Goal: Register for event/course

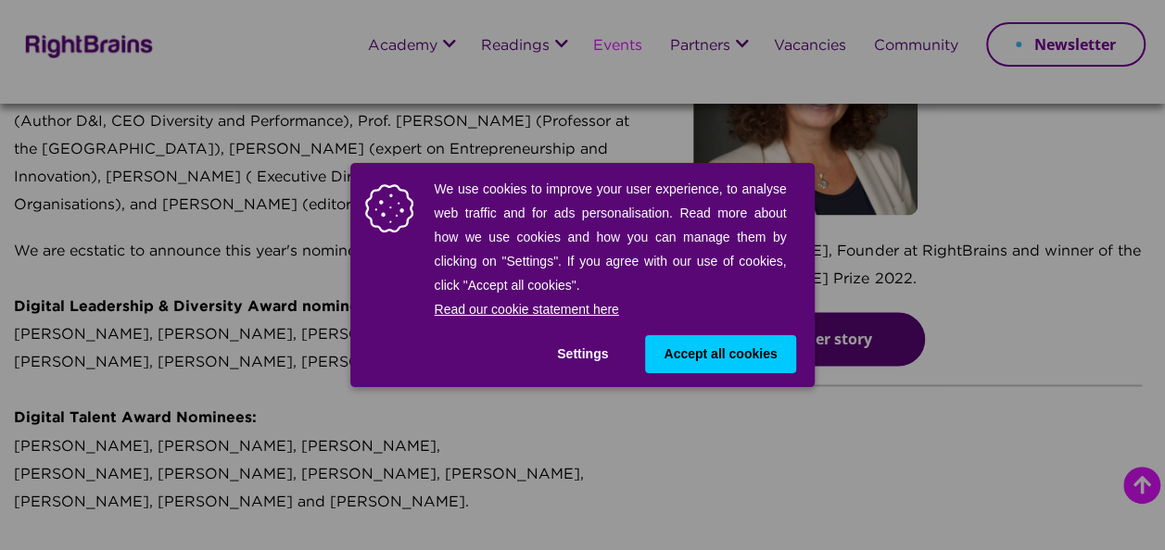
scroll to position [1482, 0]
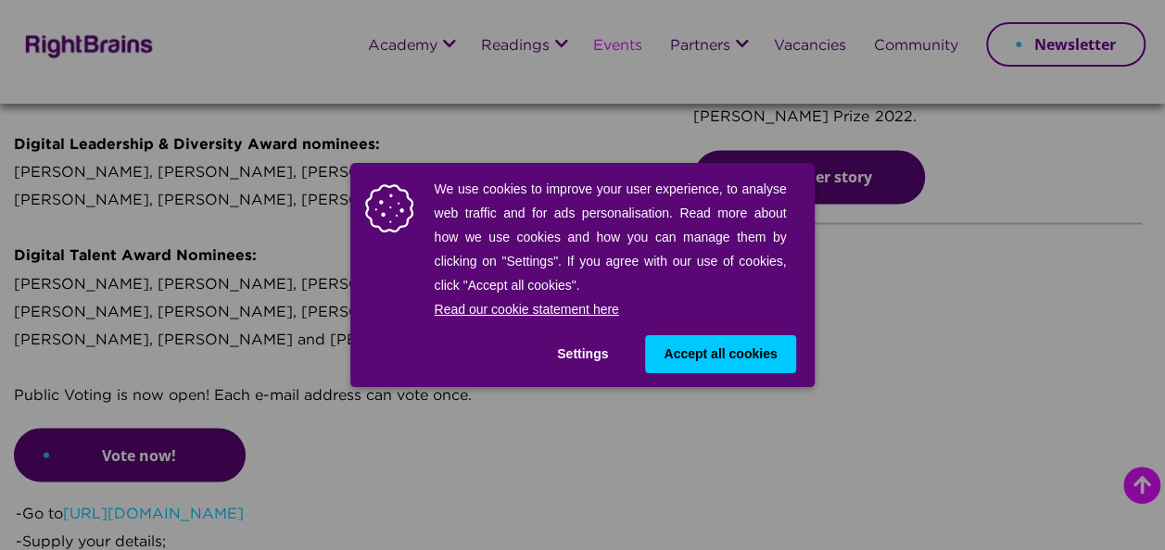
click at [167, 379] on div "We use cookies to improve your user experience, to analyse web traffic and for …" at bounding box center [582, 275] width 1165 height 550
click at [162, 400] on div "We use cookies to improve your user experience, to analyse web traffic and for …" at bounding box center [582, 275] width 1165 height 550
click at [945, 441] on div "We use cookies to improve your user experience, to analyse web traffic and for …" at bounding box center [582, 275] width 1165 height 550
click at [128, 400] on div "We use cookies to improve your user experience, to analyse web traffic and for …" at bounding box center [582, 275] width 1165 height 550
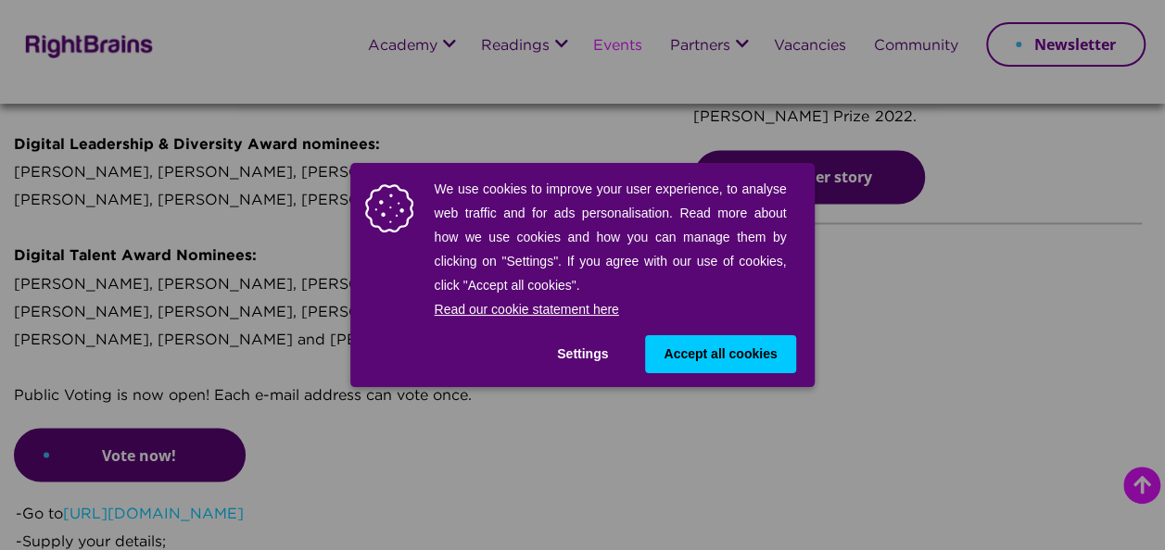
click at [132, 401] on div "We use cookies to improve your user experience, to analyse web traffic and for …" at bounding box center [582, 275] width 1165 height 550
click at [137, 400] on div "We use cookies to improve your user experience, to analyse web traffic and for …" at bounding box center [582, 275] width 1165 height 550
drag, startPoint x: 137, startPoint y: 400, endPoint x: 269, endPoint y: 322, distance: 152.8
click at [269, 322] on div "We use cookies to improve your user experience, to analyse web traffic and for …" at bounding box center [582, 275] width 1165 height 550
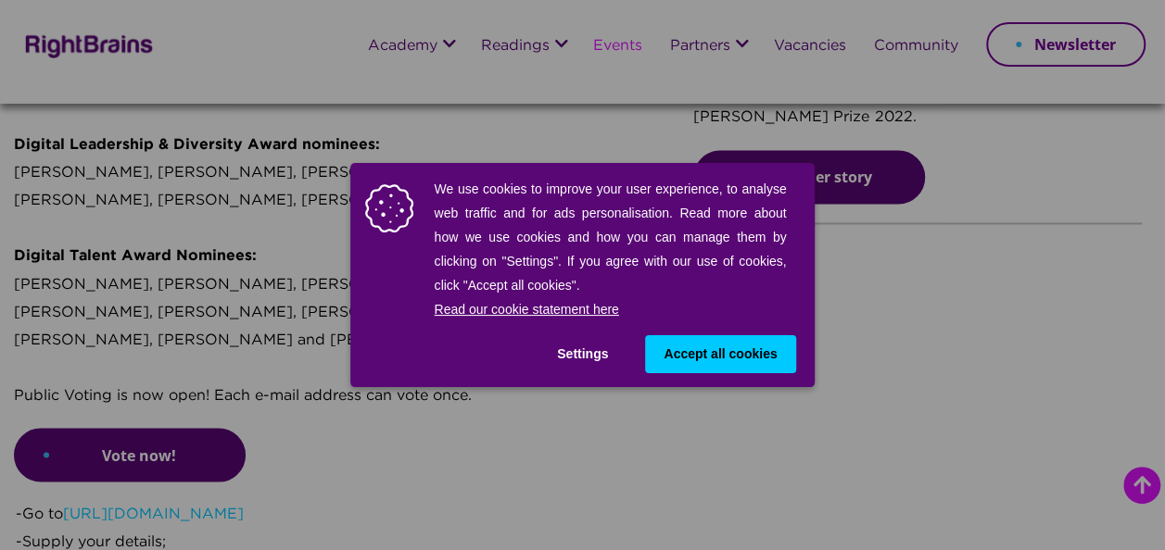
drag, startPoint x: 458, startPoint y: 189, endPoint x: 1148, endPoint y: 344, distance: 707.3
click at [1148, 344] on div "We use cookies to improve your user experience, to analyse web traffic and for …" at bounding box center [582, 275] width 1165 height 550
click at [825, 448] on div "We use cookies to improve your user experience, to analyse web traffic and for …" at bounding box center [582, 275] width 1165 height 550
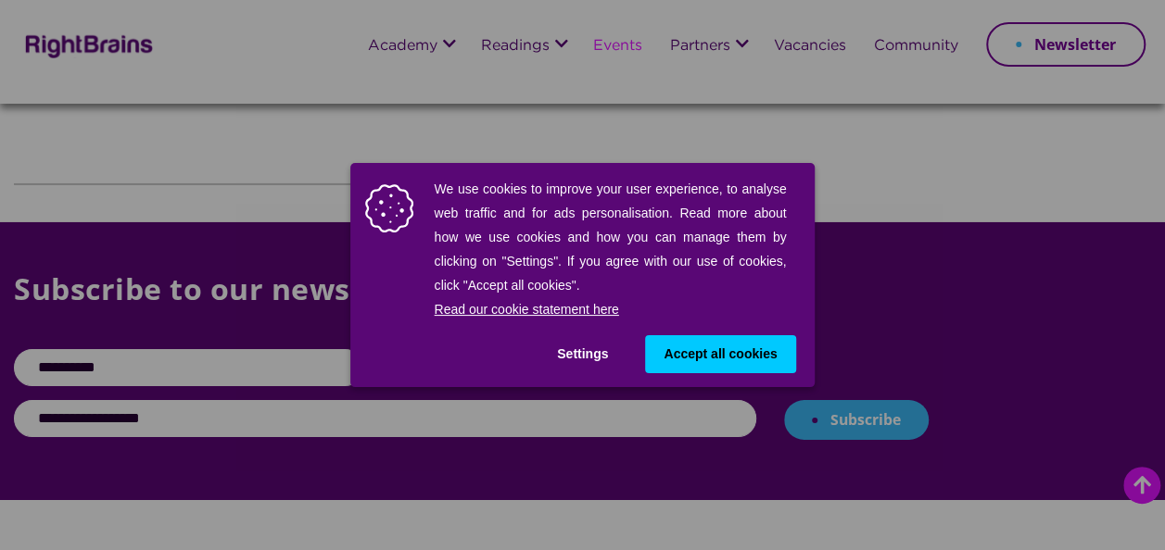
scroll to position [3305, 0]
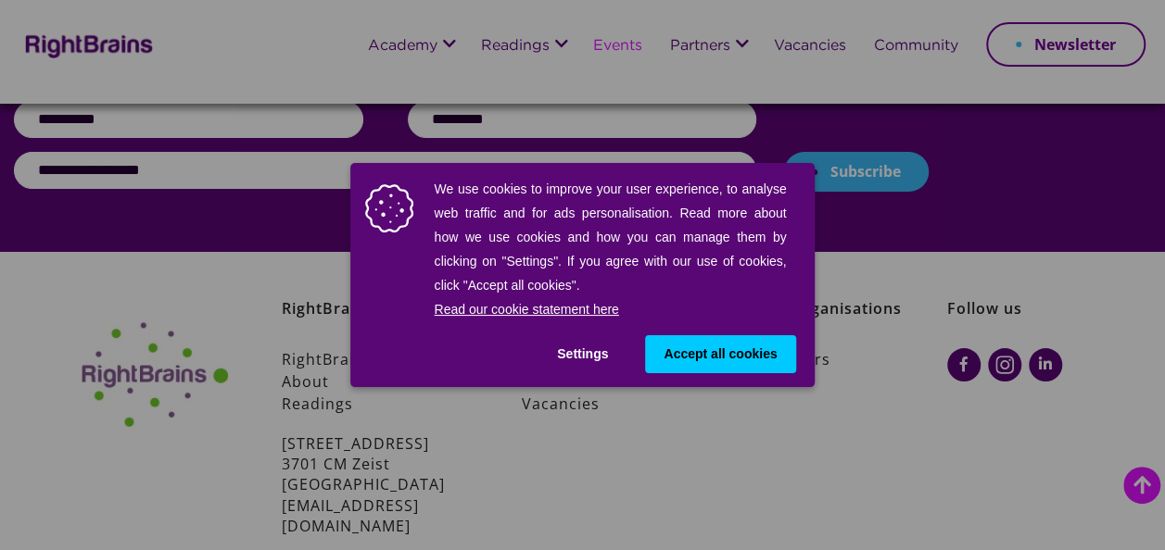
click at [585, 343] on button "Settings" at bounding box center [582, 354] width 88 height 38
click at [574, 342] on button "Settings" at bounding box center [582, 354] width 88 height 38
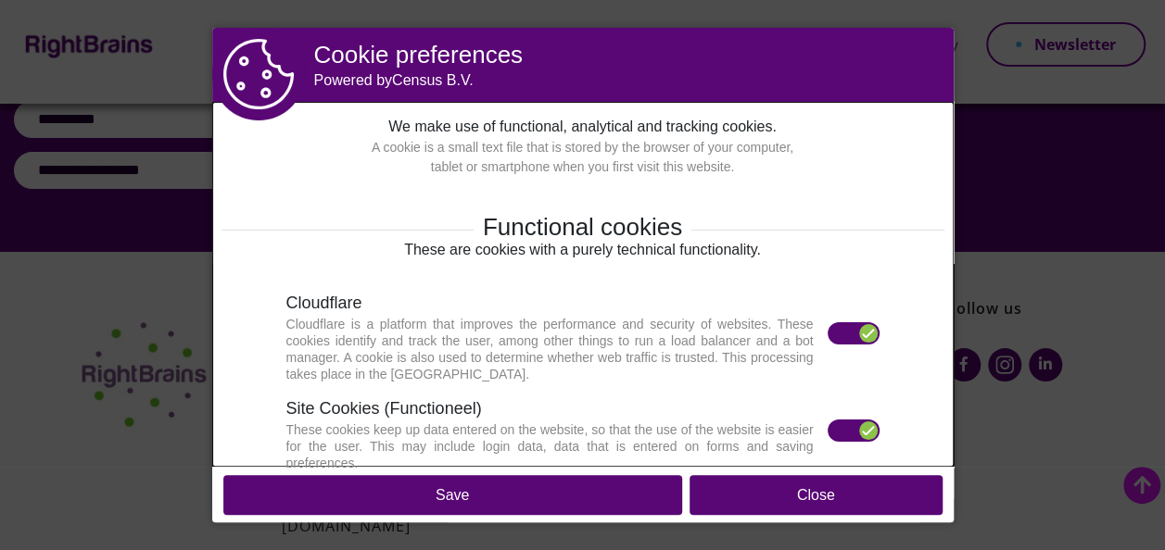
click at [583, 345] on div "Cloudflare is a platform that improves the performance and security of websites…" at bounding box center [556, 349] width 541 height 67
click at [583, 348] on div "Cloudflare is a platform that improves the performance and security of websites…" at bounding box center [556, 349] width 541 height 67
click at [789, 493] on button "Close" at bounding box center [815, 495] width 253 height 40
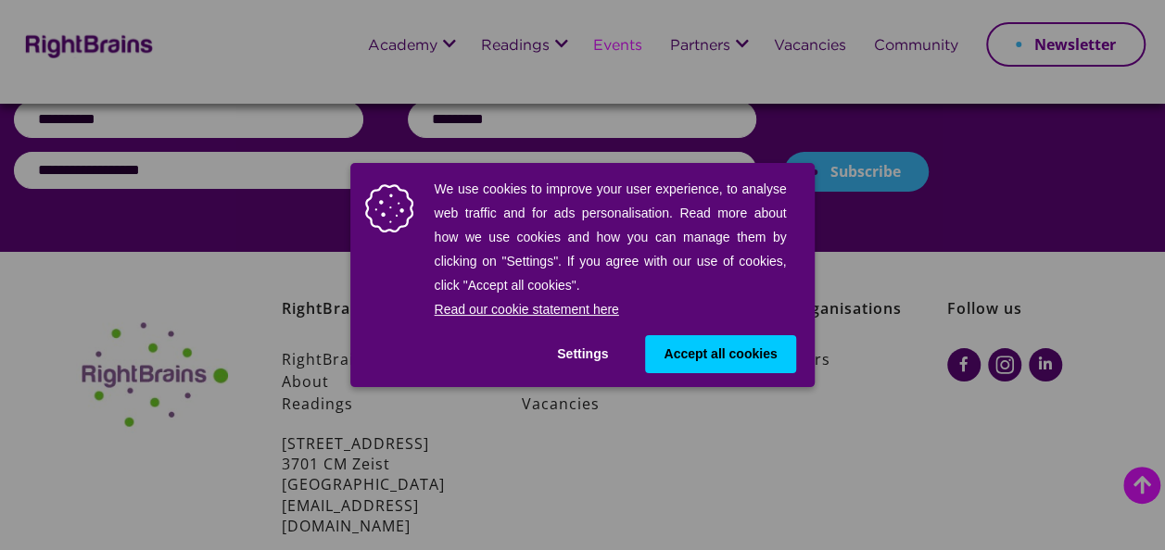
click at [585, 349] on button "Settings" at bounding box center [582, 354] width 88 height 38
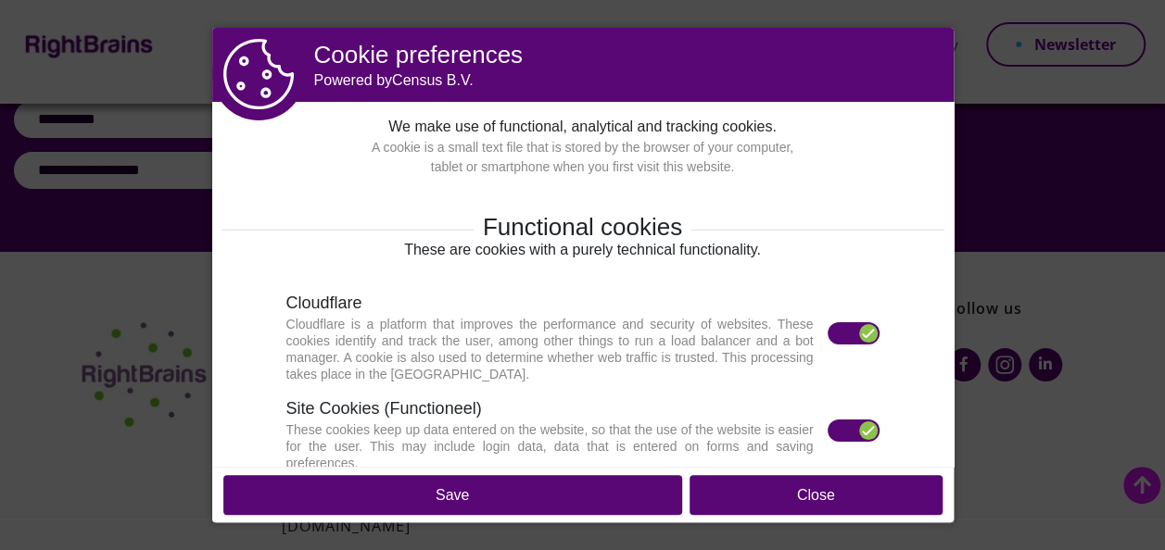
click at [849, 489] on button "Close" at bounding box center [815, 495] width 253 height 40
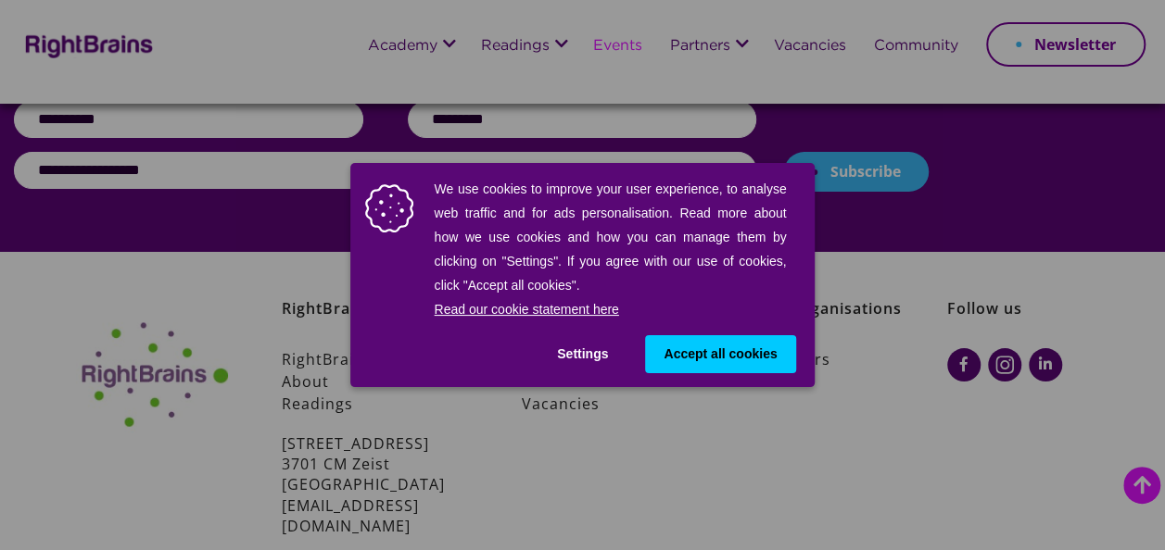
click at [755, 332] on div "We use cookies to improve your user experience, to analyse web traffic and for …" at bounding box center [581, 275] width 463 height 224
click at [743, 349] on span "Accept all cookies" at bounding box center [719, 354] width 113 height 19
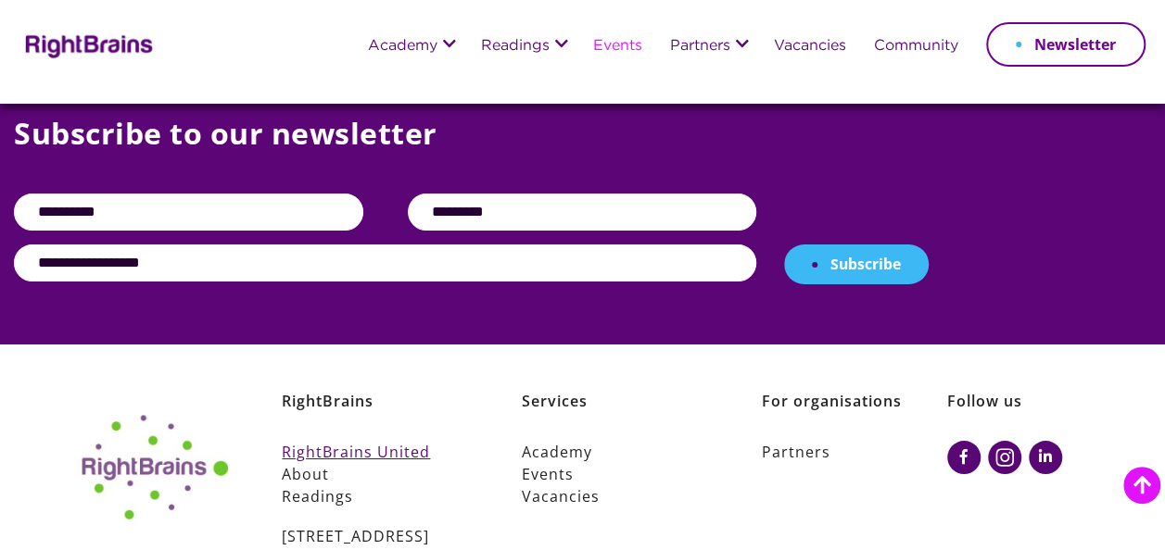
scroll to position [2935, 0]
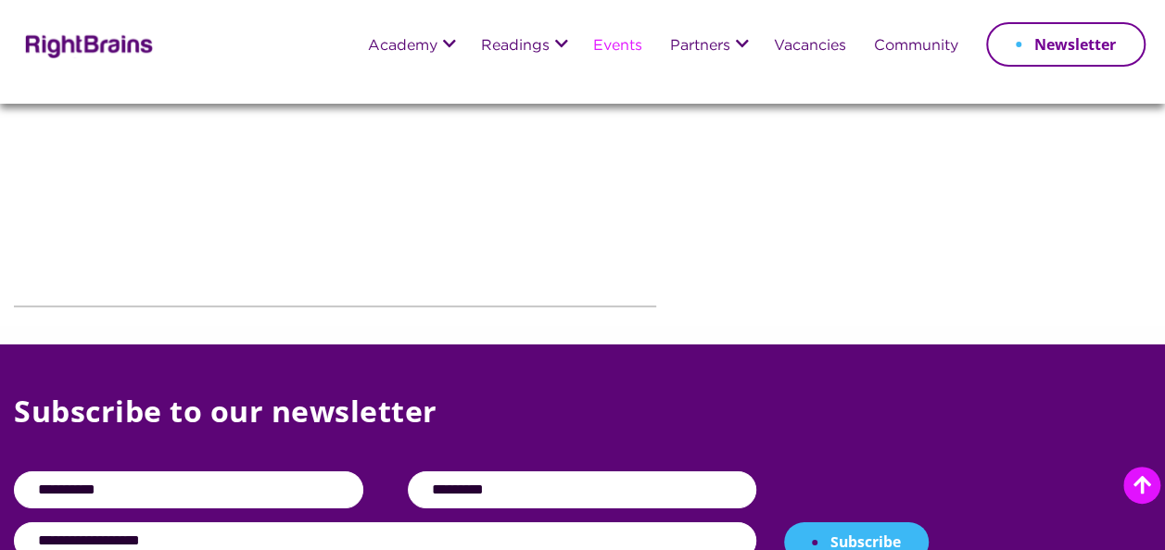
click at [245, 472] on input "text" at bounding box center [188, 490] width 349 height 37
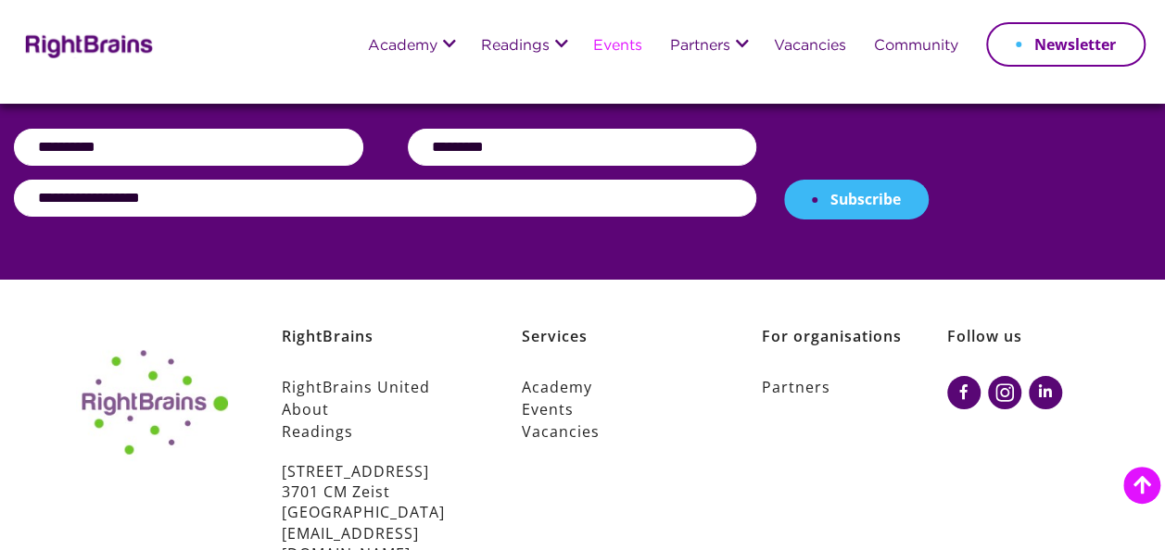
scroll to position [3305, 0]
